Goal: Check status

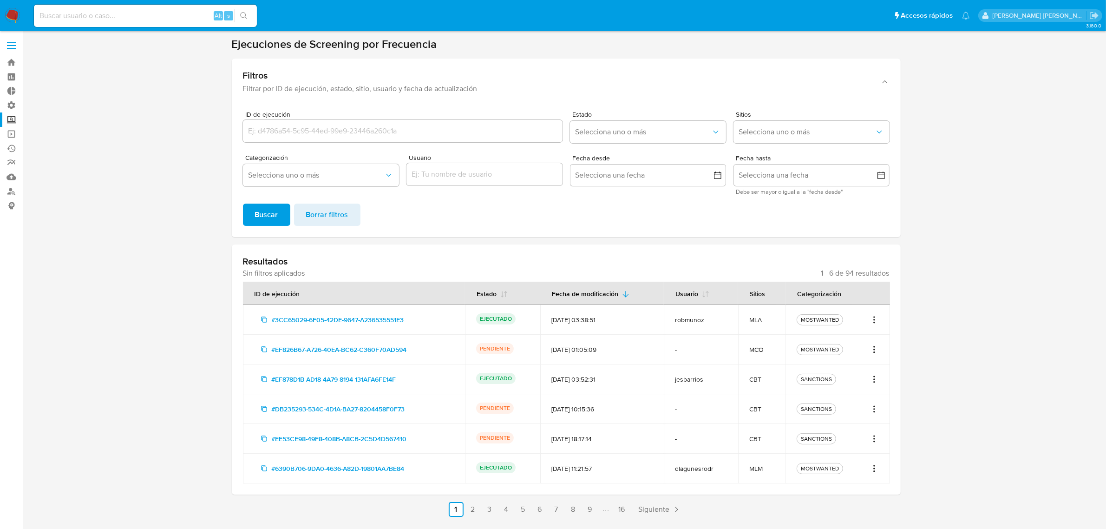
click at [17, 46] on label at bounding box center [11, 46] width 23 height 20
click at [0, 0] on input "checkbox" at bounding box center [0, 0] width 0 height 0
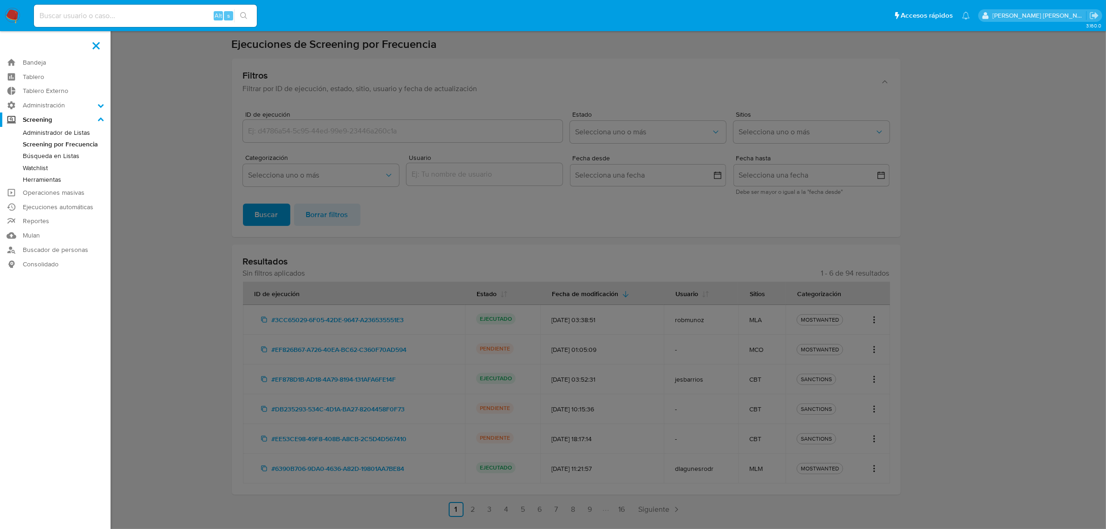
click at [72, 140] on link "Screening por Frecuencia" at bounding box center [55, 144] width 111 height 12
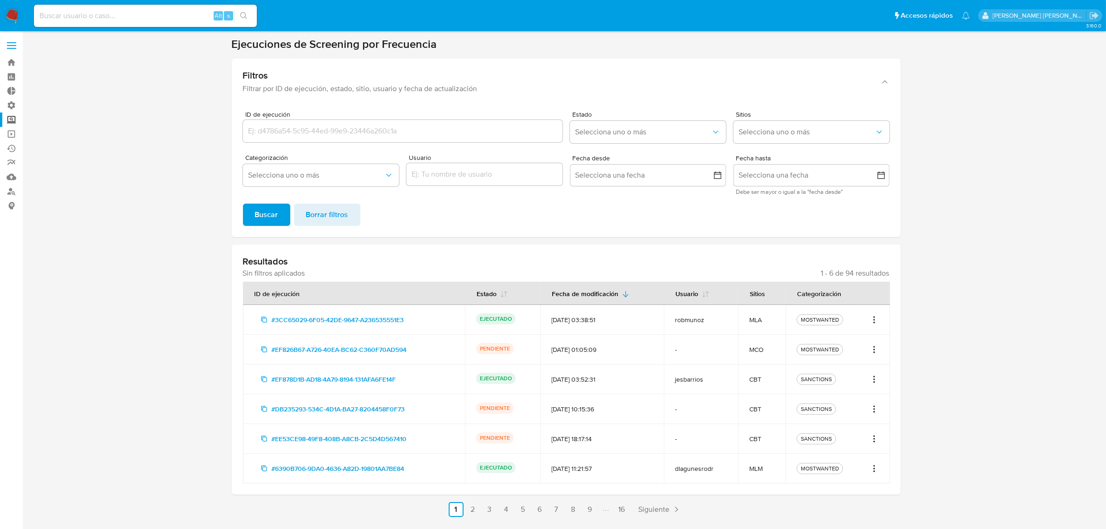
click at [870, 347] on icon "Acciones" at bounding box center [874, 349] width 9 height 11
click at [801, 348] on div "MOSTWANTED" at bounding box center [820, 349] width 42 height 8
drag, startPoint x: 736, startPoint y: 347, endPoint x: 523, endPoint y: 353, distance: 212.8
click at [715, 351] on td "-" at bounding box center [701, 349] width 74 height 30
click at [522, 353] on div "PENDIENTE" at bounding box center [502, 349] width 53 height 13
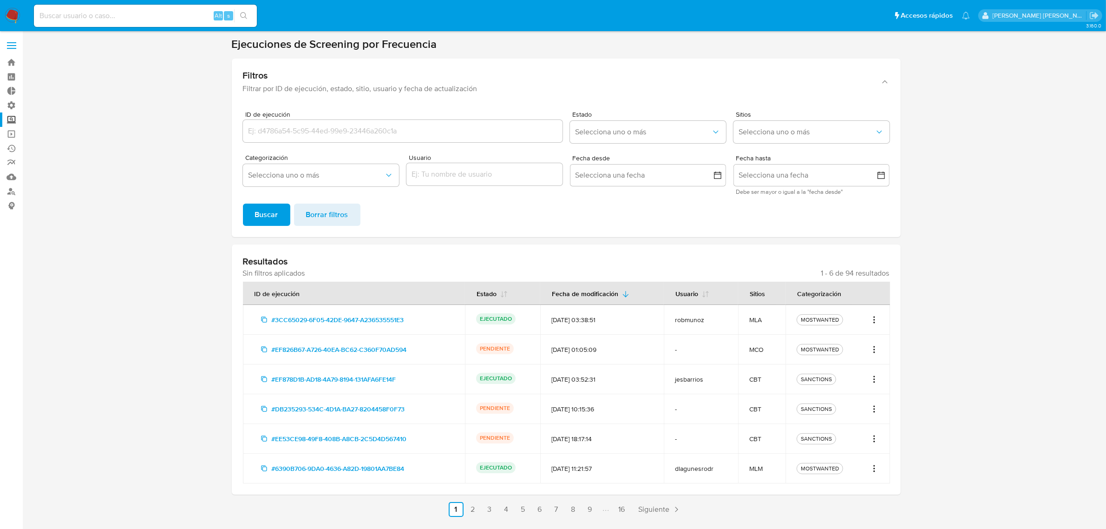
click at [282, 349] on span "#EF826B67-A726-40EA-BC62-C360F70AD594" at bounding box center [338, 349] width 135 height 15
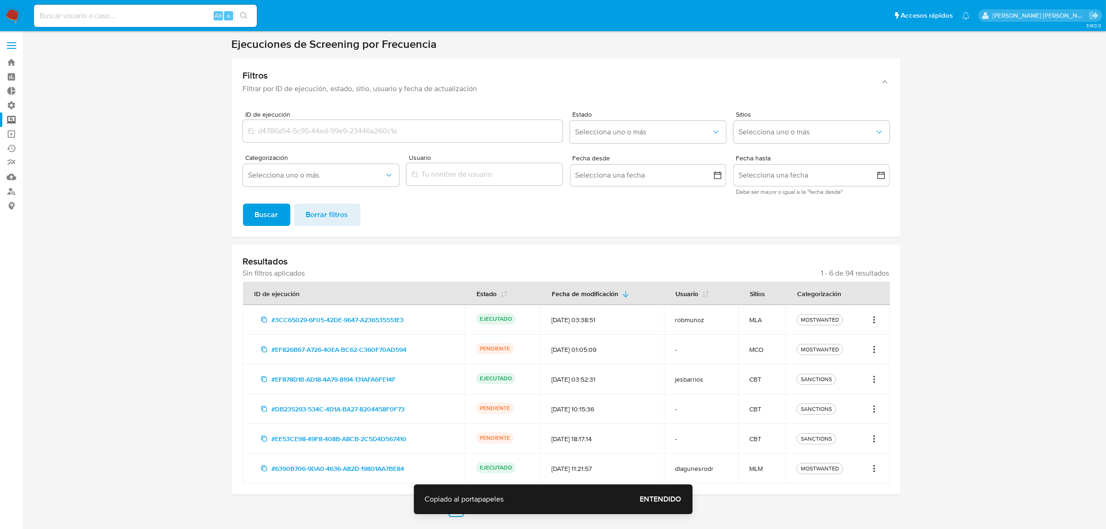
click at [451, 349] on div "#EF826B67-A726-40EA-BC62-C360F70AD594" at bounding box center [354, 349] width 200 height 15
click at [541, 349] on td "PENDIENTE" at bounding box center [503, 349] width 76 height 30
click at [658, 499] on span "Entendido" at bounding box center [660, 499] width 41 height 0
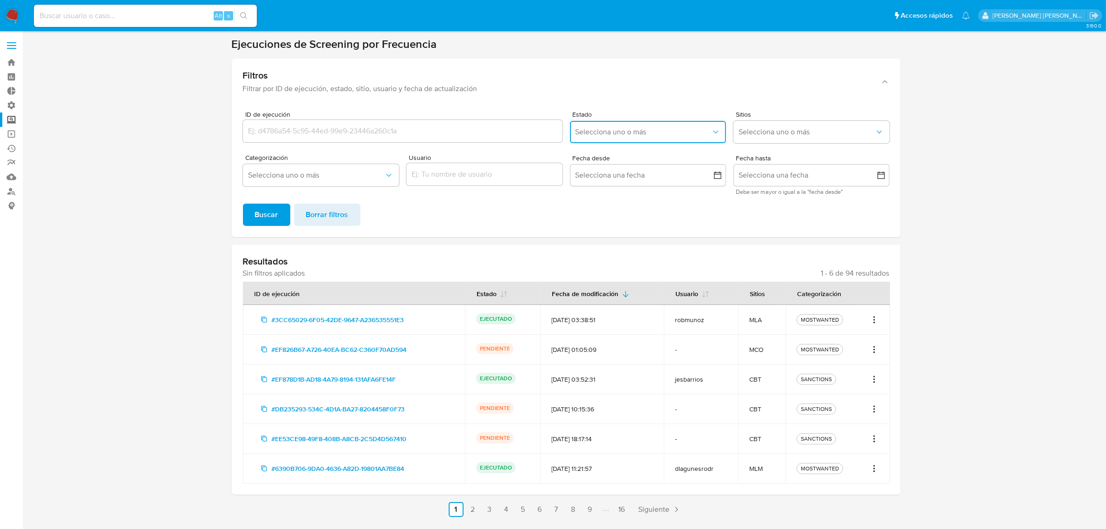
click at [607, 140] on button "Selecciona uno o más" at bounding box center [648, 132] width 156 height 22
click at [579, 225] on div "Estado" at bounding box center [583, 224] width 15 height 22
checkbox input "true"
click at [275, 215] on span "Buscar" at bounding box center [266, 214] width 23 height 20
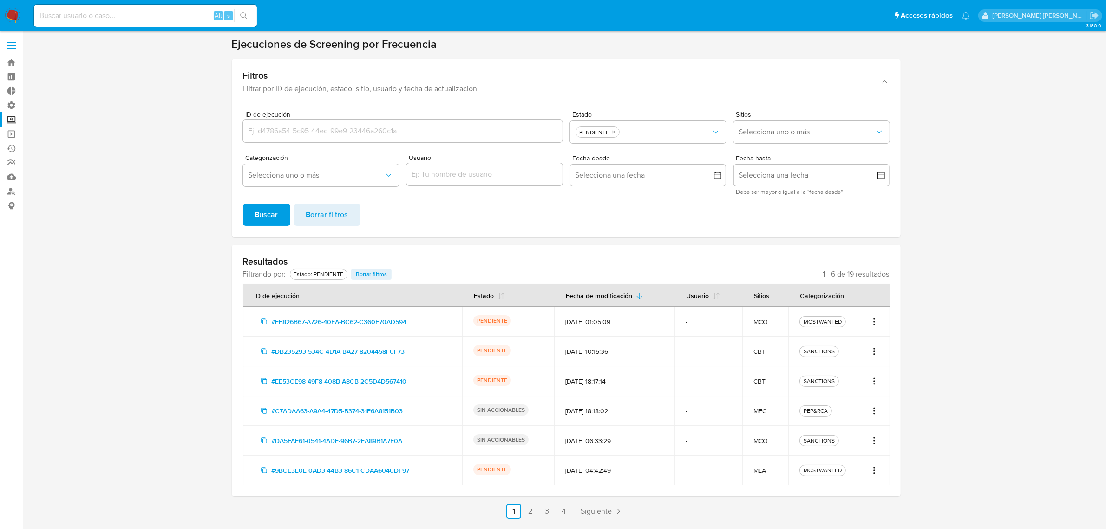
click at [10, 46] on span at bounding box center [11, 45] width 9 height 1
click at [0, 0] on input "checkbox" at bounding box center [0, 0] width 0 height 0
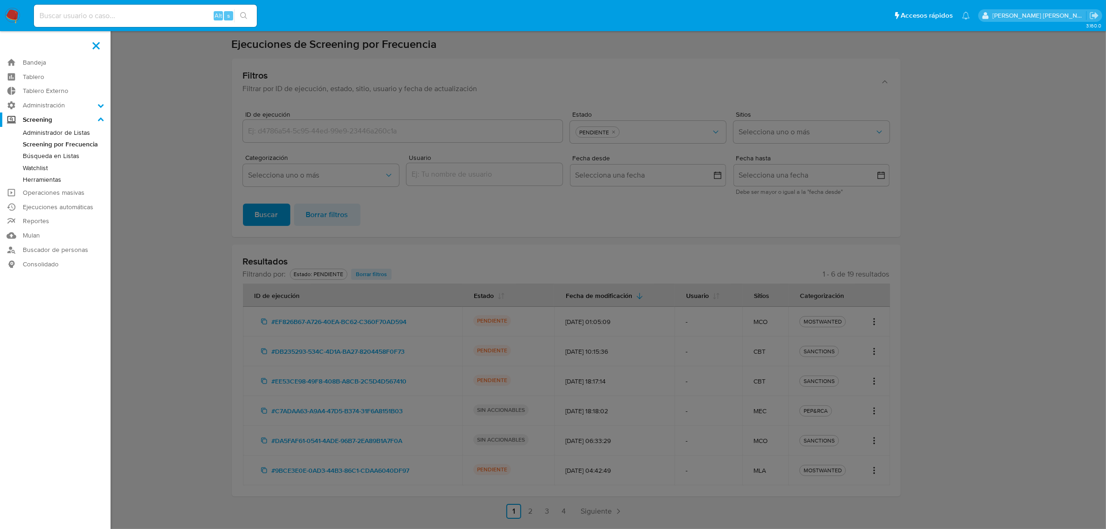
click at [134, 278] on label at bounding box center [553, 264] width 1106 height 529
click at [0, 0] on input "checkbox" at bounding box center [0, 0] width 0 height 0
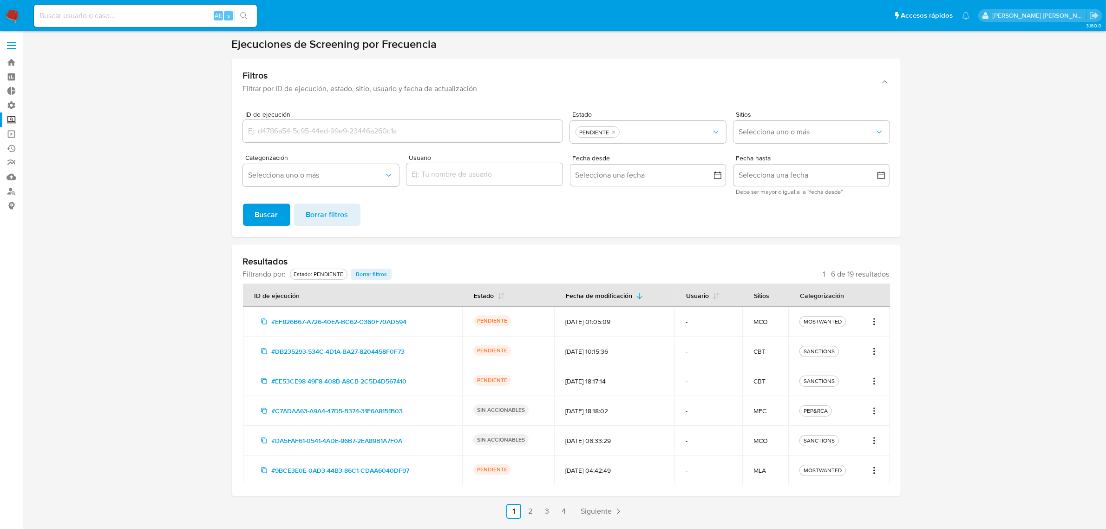
click at [872, 319] on icon "Acciones" at bounding box center [874, 321] width 9 height 11
click at [855, 359] on link "Ver registros" at bounding box center [844, 364] width 70 height 22
